Goal: Task Accomplishment & Management: Use online tool/utility

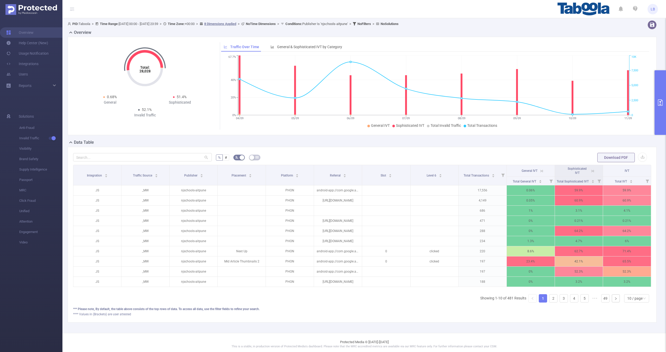
click at [657, 101] on icon "primary" at bounding box center [660, 102] width 6 height 6
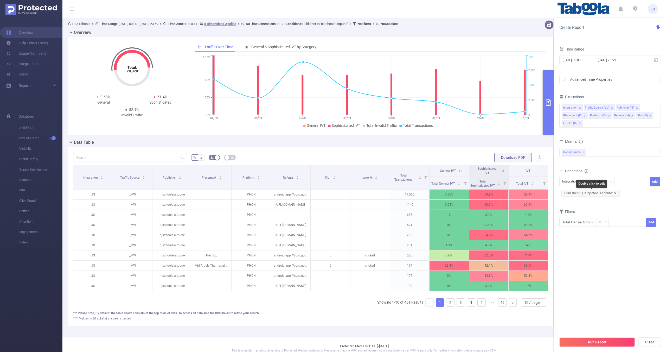
click at [614, 192] on icon "icon: close" at bounding box center [615, 193] width 2 height 2
click at [567, 180] on div "Integration" at bounding box center [571, 181] width 19 height 9
drag, startPoint x: 577, startPoint y: 202, endPoint x: 577, endPoint y: 207, distance: 4.4
click at [577, 207] on ul "Integration Traffic Source (tid) Publisher (l1) Placement (l2) Platform (l3) Re…" at bounding box center [577, 219] width 36 height 65
click at [576, 209] on li "Publisher (l1)" at bounding box center [577, 209] width 36 height 8
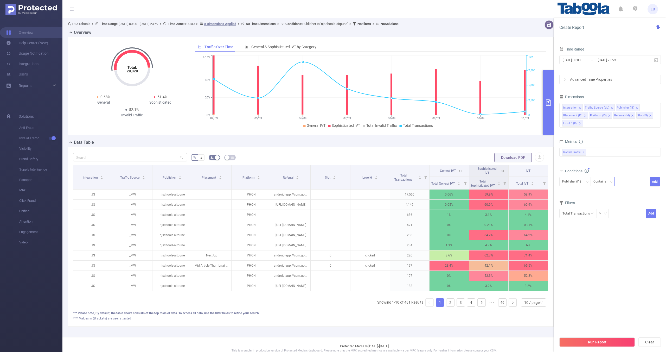
click at [624, 183] on div at bounding box center [632, 181] width 30 height 9
paste input "thehansindiapublisher"
type input "thehansindiapublisher"
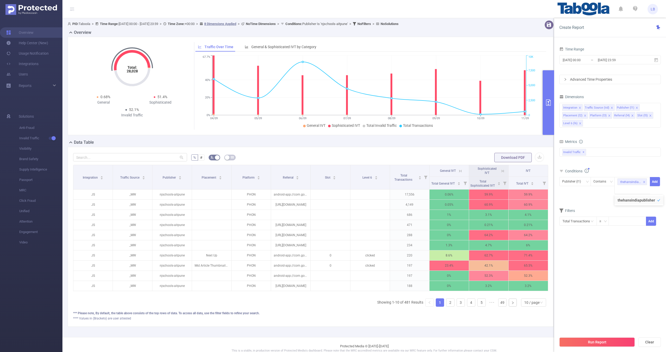
click at [661, 180] on div "Time Range [DATE] 00:00 _ [DATE] 23:59 Advanced Time Properties Dimensions Inte…" at bounding box center [610, 200] width 112 height 321
click at [656, 182] on button "Add" at bounding box center [655, 181] width 10 height 9
click at [609, 106] on li "Traffic Source (tid)" at bounding box center [599, 107] width 31 height 7
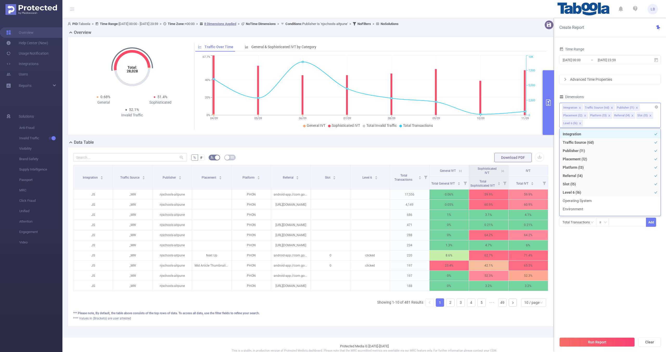
click at [611, 107] on icon "icon: close" at bounding box center [612, 107] width 3 height 3
click at [630, 108] on icon "icon: close" at bounding box center [631, 107] width 3 height 3
click at [629, 107] on li "Platform (l3)" at bounding box center [620, 107] width 23 height 7
click at [628, 107] on icon "icon: close" at bounding box center [629, 107] width 3 height 3
click at [627, 108] on icon "icon: close" at bounding box center [628, 107] width 3 height 3
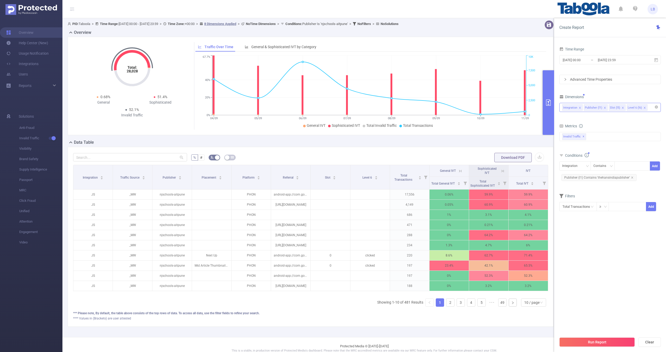
click at [631, 93] on div "Time Range [DATE] 00:00 _ [DATE] 23:59 Advanced Time Properties Dimensions Inte…" at bounding box center [609, 132] width 101 height 172
click at [596, 345] on button "Run Report" at bounding box center [596, 341] width 75 height 9
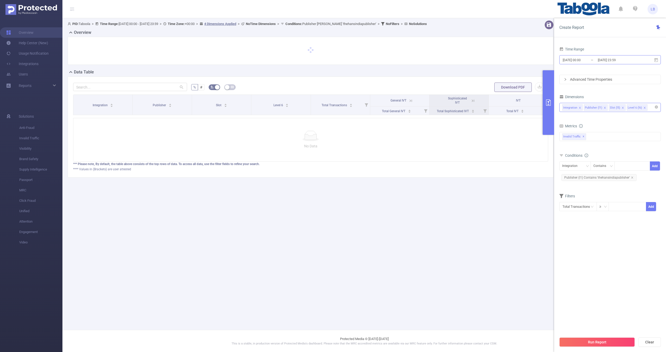
click at [600, 57] on input "[DATE] 23:59" at bounding box center [618, 59] width 42 height 7
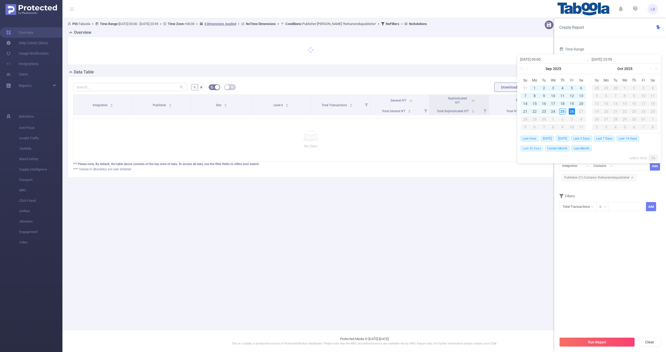
click at [523, 151] on span "Last 30 Days" at bounding box center [532, 148] width 22 height 6
type input "[DATE] 00:00"
type input "[DATE] 23:59"
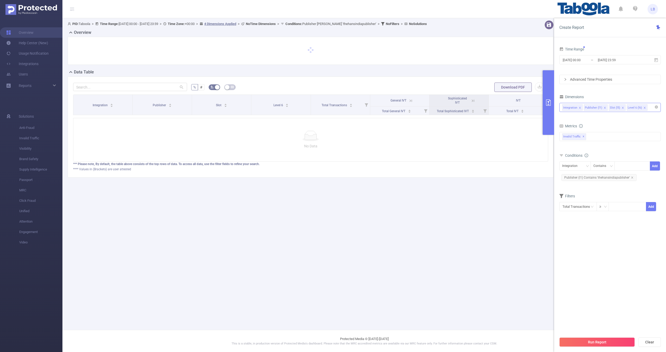
click at [525, 149] on p "No Data" at bounding box center [311, 146] width 466 height 6
click at [604, 345] on button "Run Report" at bounding box center [596, 341] width 75 height 9
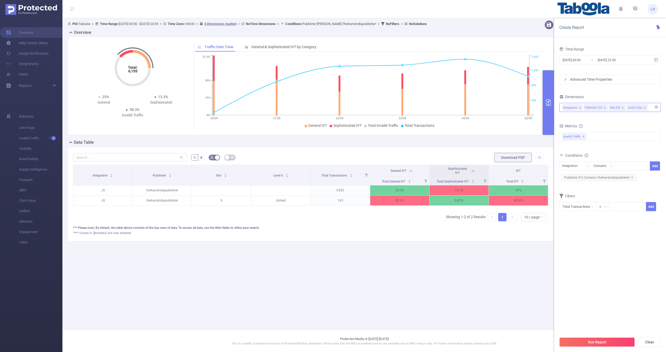
click at [409, 170] on icon at bounding box center [410, 171] width 5 height 5
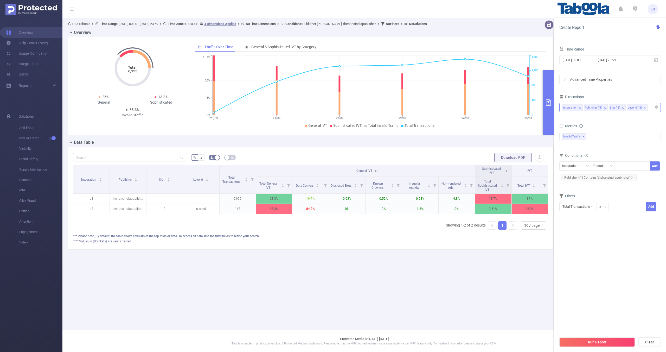
click at [374, 172] on icon at bounding box center [376, 170] width 6 height 5
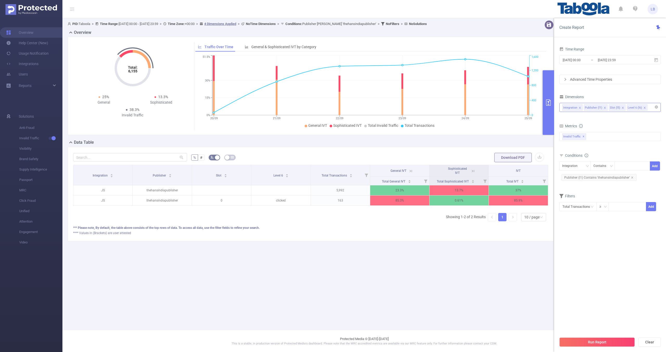
click at [408, 174] on th "General IVT" at bounding box center [399, 171] width 59 height 12
click at [408, 173] on th "General IVT" at bounding box center [399, 171] width 59 height 12
click at [409, 172] on icon at bounding box center [410, 171] width 5 height 5
